Goal: Find specific page/section: Find specific page/section

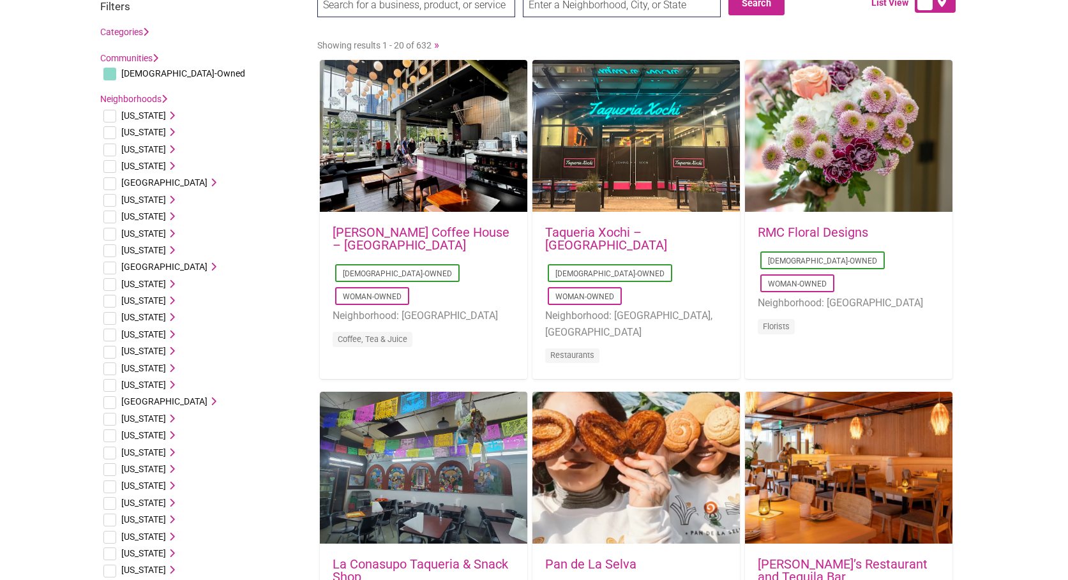
scroll to position [68, 0]
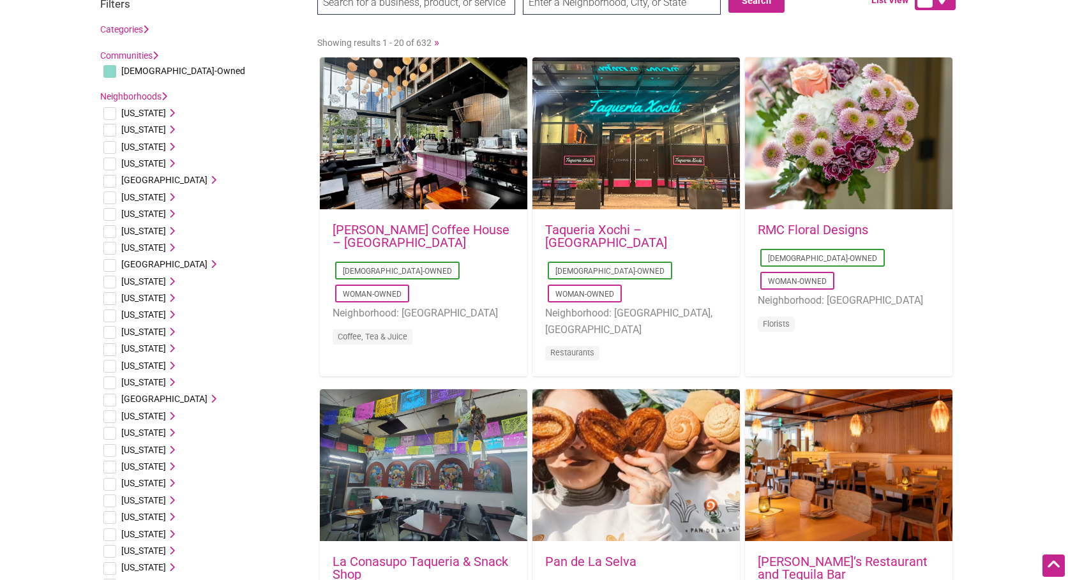
click at [126, 316] on span "[US_STATE]" at bounding box center [143, 315] width 45 height 10
click at [114, 317] on input "checkbox" at bounding box center [109, 316] width 13 height 13
checkbox input "true"
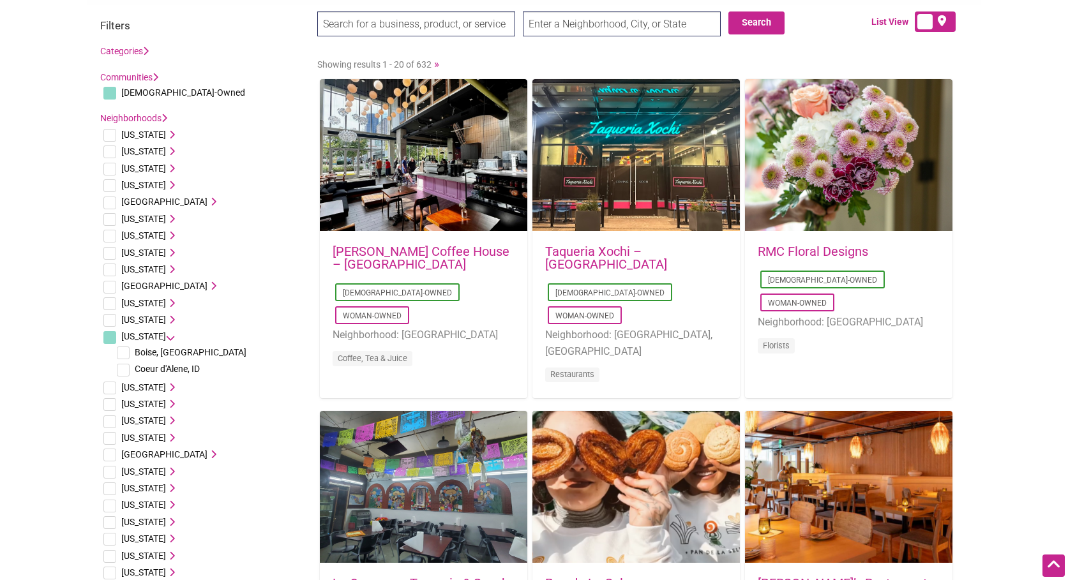
scroll to position [3, 0]
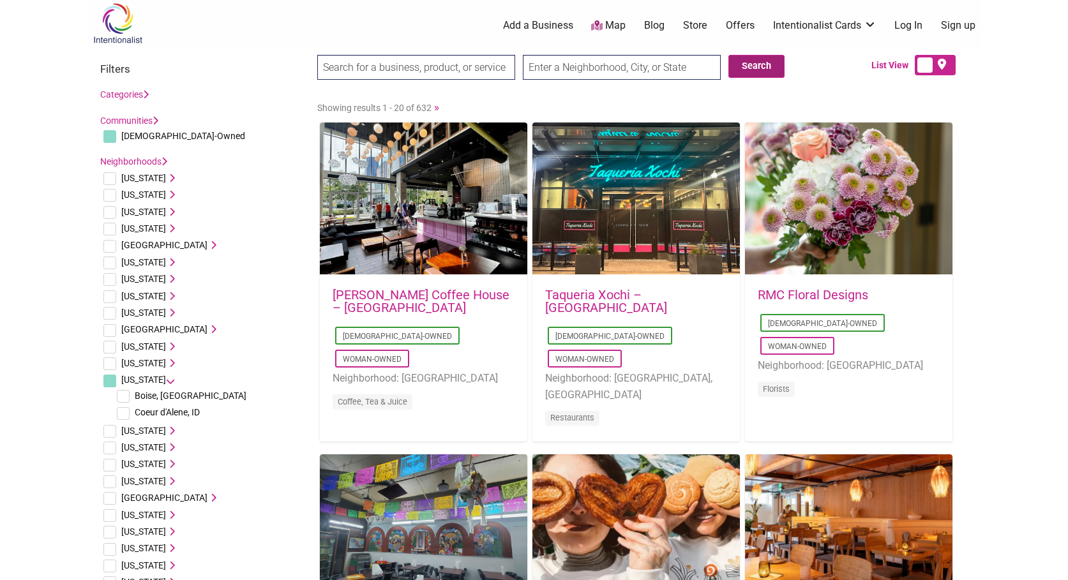
click at [756, 72] on button "Search" at bounding box center [757, 66] width 56 height 23
